Goal: Information Seeking & Learning: Learn about a topic

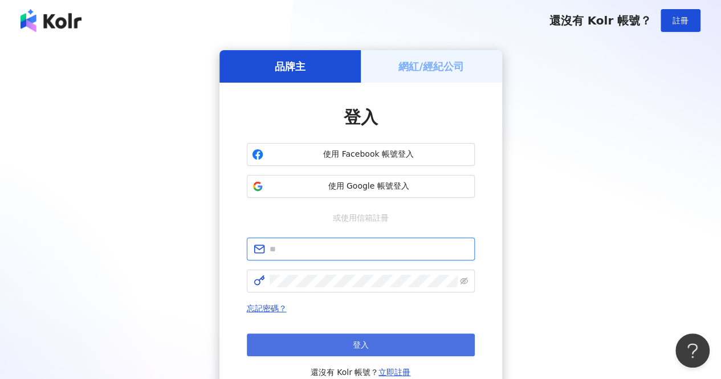
type input "**********"
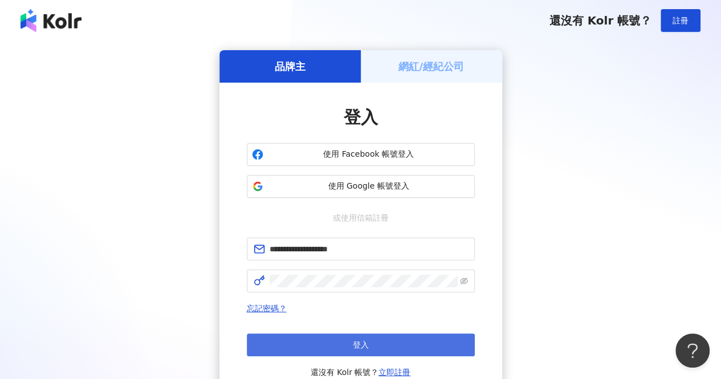
click at [368, 341] on button "登入" at bounding box center [361, 344] width 228 height 23
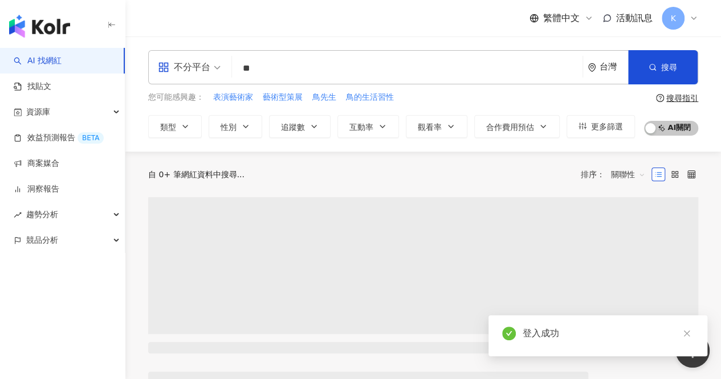
type input "*"
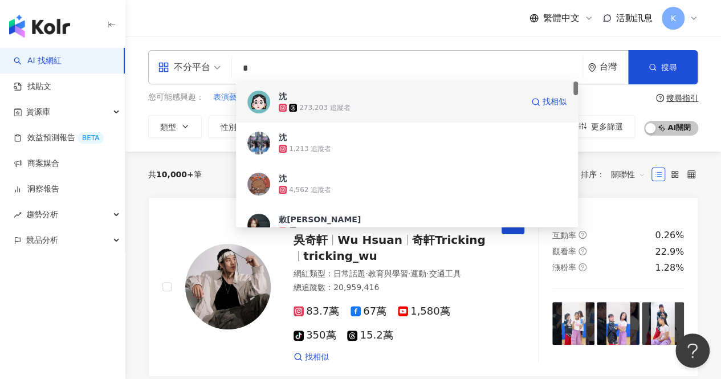
click at [262, 96] on img at bounding box center [258, 102] width 23 height 23
